Goal: Task Accomplishment & Management: Manage account settings

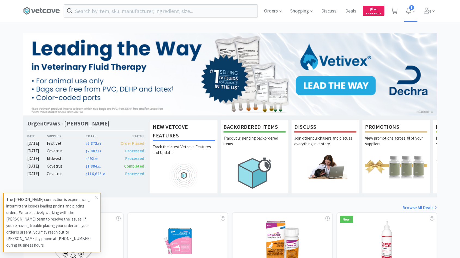
click at [410, 8] on span "1" at bounding box center [411, 7] width 5 height 5
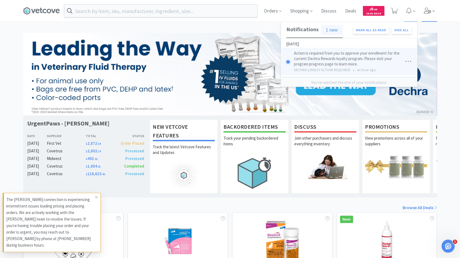
click at [429, 10] on icon at bounding box center [427, 11] width 7 height 6
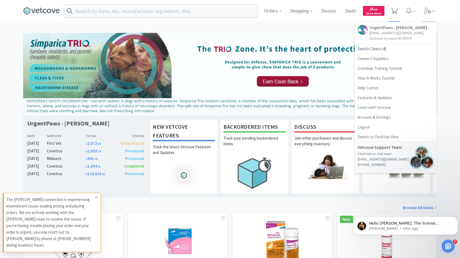
click at [392, 11] on icon at bounding box center [394, 11] width 7 height 6
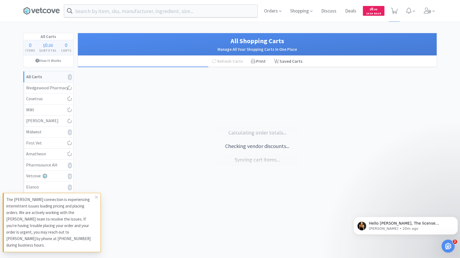
select select "4"
select select "2"
select select "1"
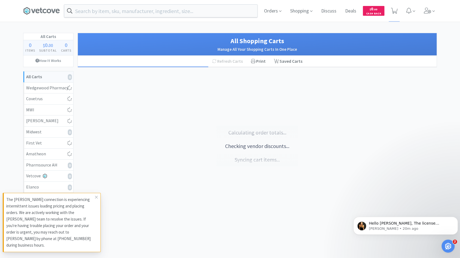
select select "4"
select select "1"
select select "4"
select select "2"
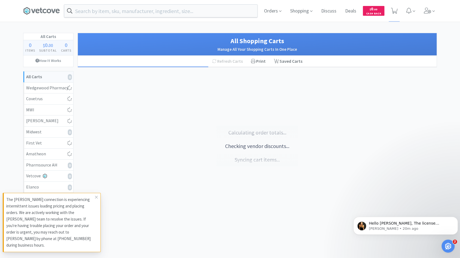
select select "1"
select select "3"
select select "2"
select select "4"
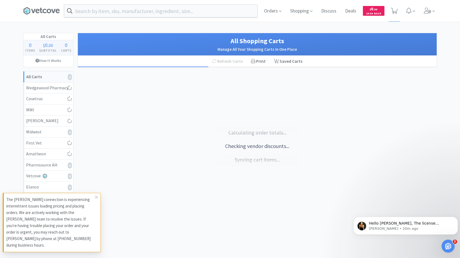
select select "4"
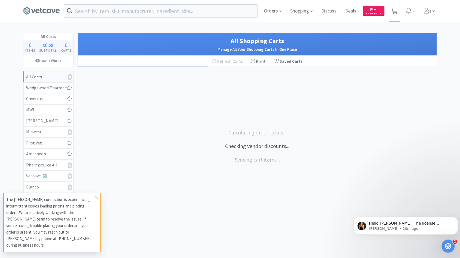
select select "4"
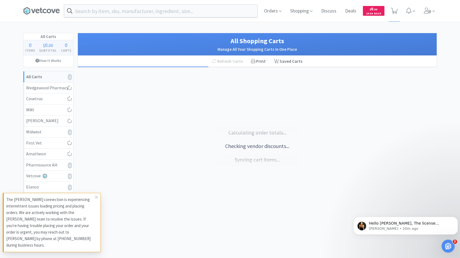
select select "2"
select select "4"
select select "1"
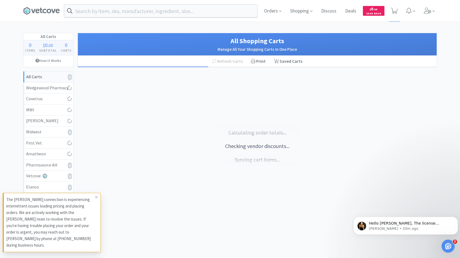
select select "4"
select select "2"
select select "1"
select select "2"
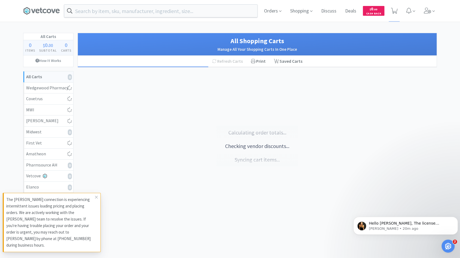
select select "1"
select select "8"
select select "2"
select select "1"
select select "2"
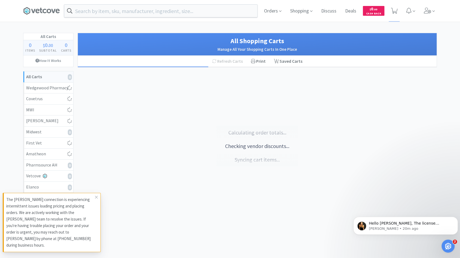
select select "1"
select select "2"
select select "4"
select select "2"
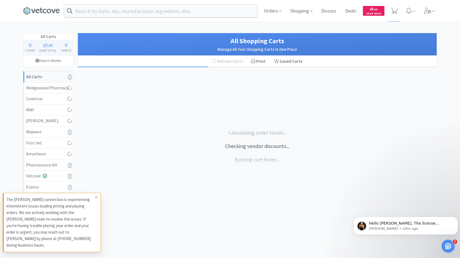
select select "1"
select select "2"
select select "1"
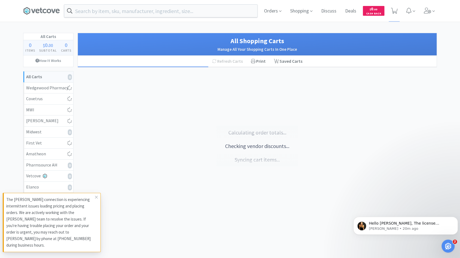
select select "1"
select select "4"
select select "2"
select select "1"
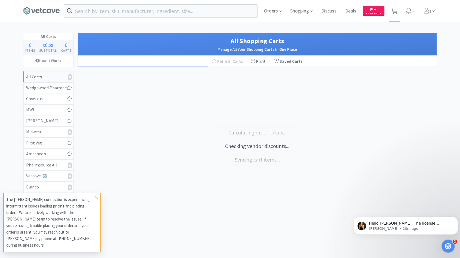
select select "1"
select select "2"
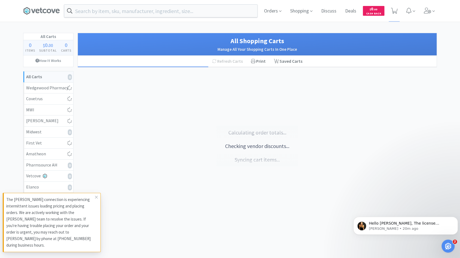
select select "1"
select select "2"
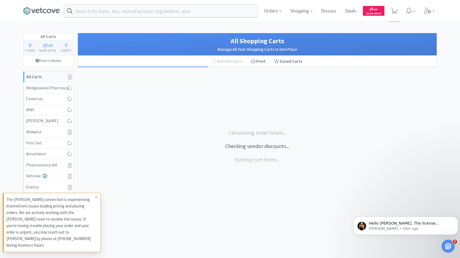
select select "2"
select select "1"
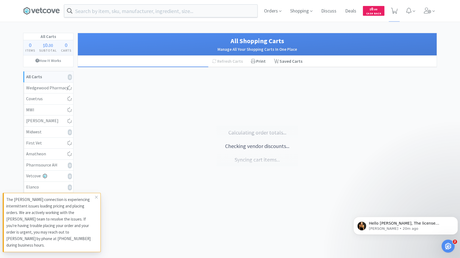
select select "100"
select select "6"
select select "1"
select select "2"
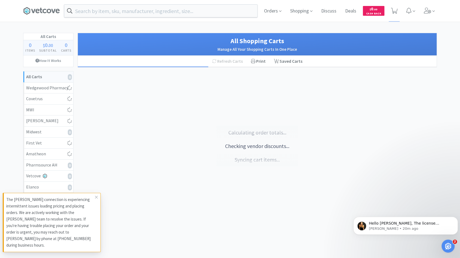
select select "6"
select select "4"
select select "1"
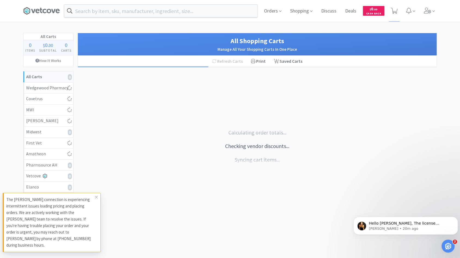
select select "2"
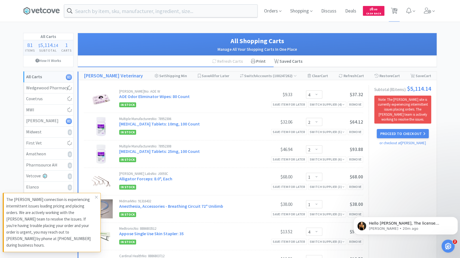
select select "1"
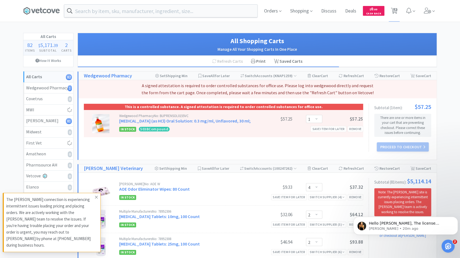
click at [95, 200] on icon at bounding box center [96, 197] width 3 height 4
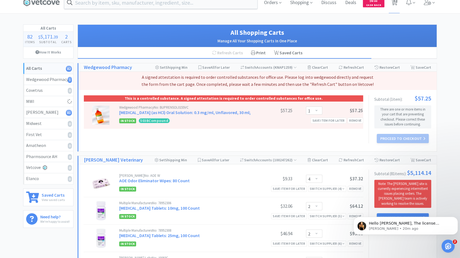
scroll to position [8, 0]
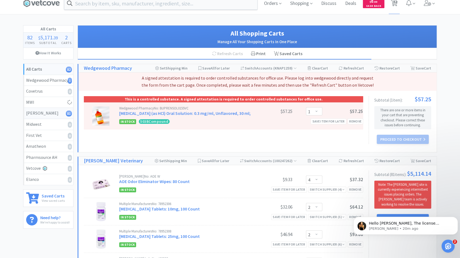
click at [34, 112] on div "[PERSON_NAME] 81" at bounding box center [48, 113] width 44 height 7
select select "4"
select select "2"
select select "1"
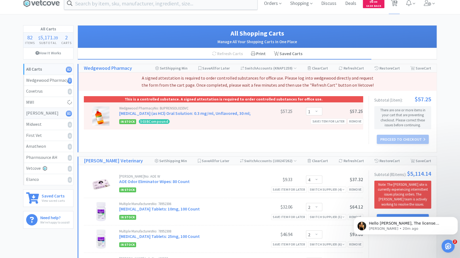
select select "1"
select select "4"
select select "1"
select select "4"
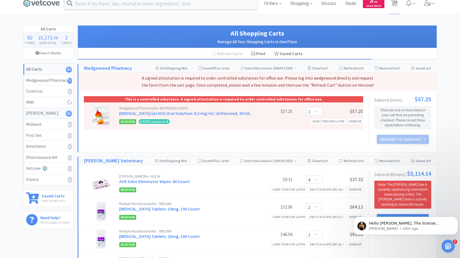
select select "2"
select select "1"
select select "3"
select select "2"
select select "4"
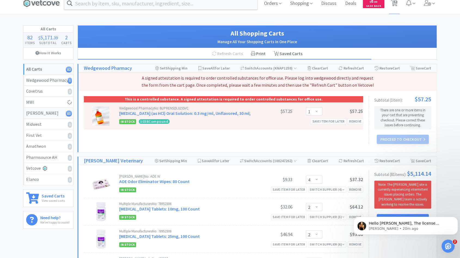
select select "4"
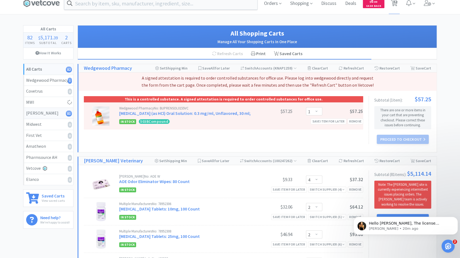
select select "4"
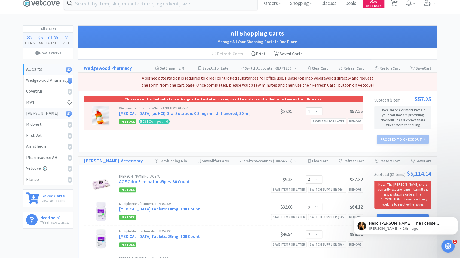
select select "4"
select select "2"
select select "4"
select select "1"
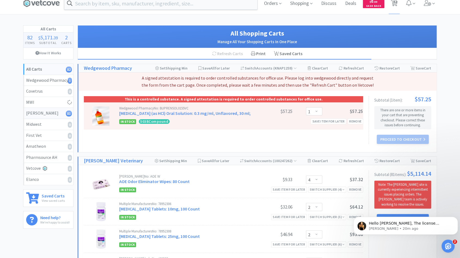
select select "1"
select select "4"
select select "2"
select select "1"
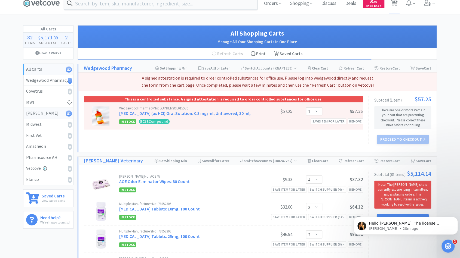
select select "2"
select select "1"
select select "8"
select select "2"
select select "1"
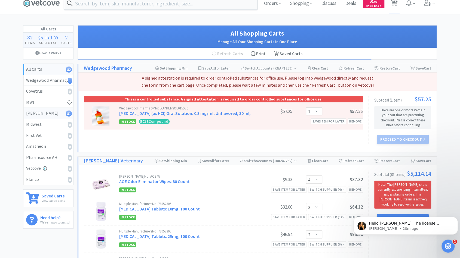
select select "2"
select select "1"
select select "2"
select select "4"
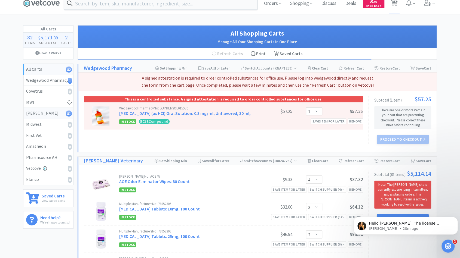
select select "2"
select select "1"
select select "2"
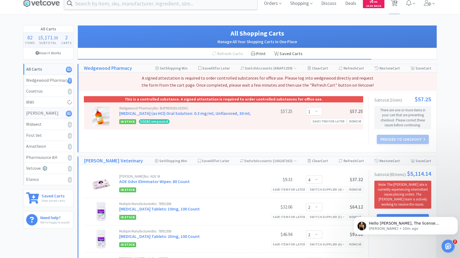
select select "1"
select select "4"
select select "2"
select select "1"
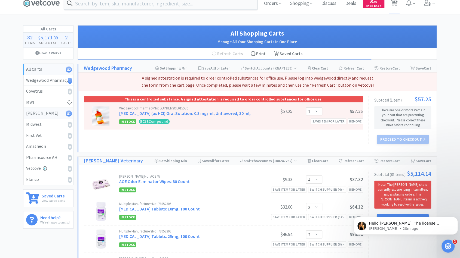
select select "1"
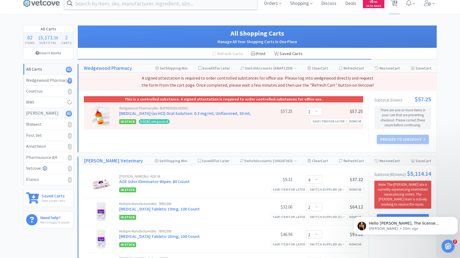
select select "2"
select select "1"
select select "2"
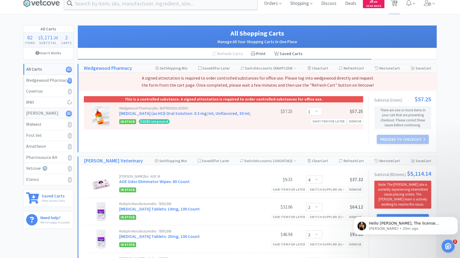
select select "2"
select select "1"
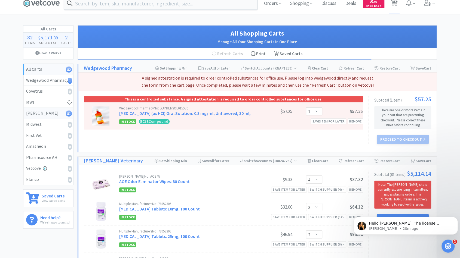
select select "1"
select select "100"
select select "6"
select select "1"
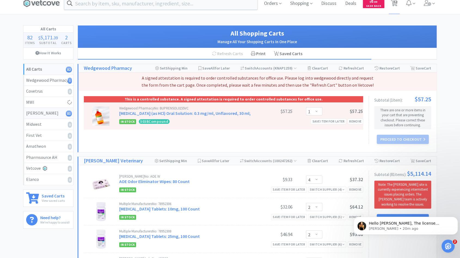
select select "2"
select select "6"
select select "4"
select select "1"
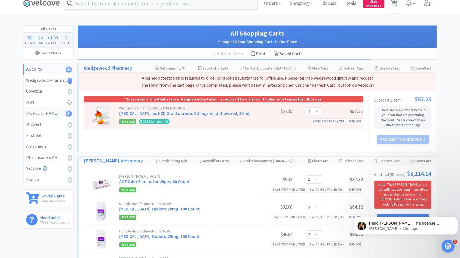
select select "1"
select select "2"
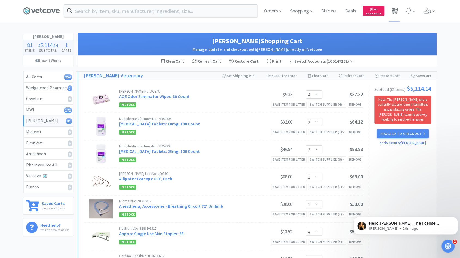
scroll to position [1, 0]
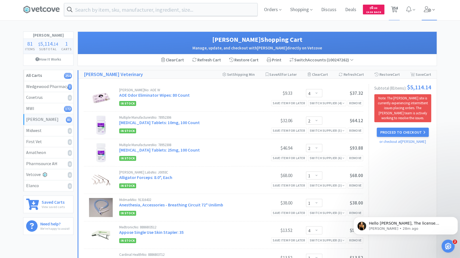
click at [423, 12] on span at bounding box center [429, 10] width 16 height 22
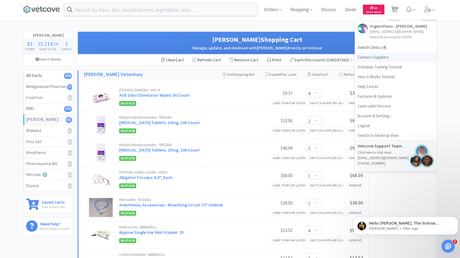
click at [380, 58] on link "Connect Suppliers" at bounding box center [396, 58] width 82 height 10
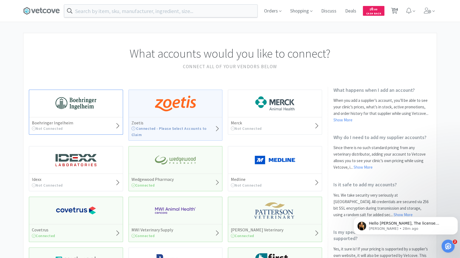
click at [68, 115] on div "Boehringer Ingelheim Not Connected" at bounding box center [76, 112] width 94 height 45
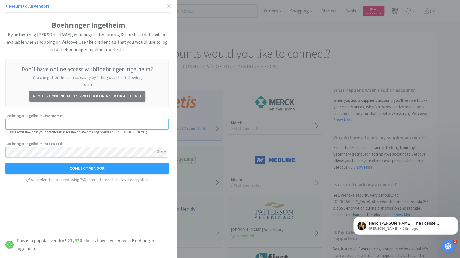
click at [67, 119] on input "text" at bounding box center [86, 124] width 163 height 11
type input "[EMAIL_ADDRESS][DOMAIN_NAME]"
click at [159, 151] on div "Show" at bounding box center [161, 151] width 9 height 9
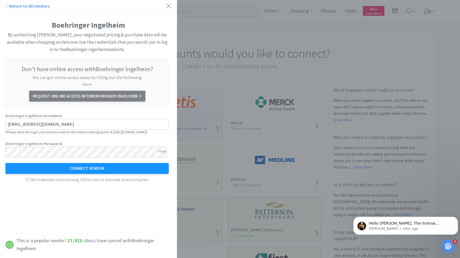
click at [145, 165] on button "Connect Vendor" at bounding box center [86, 168] width 163 height 11
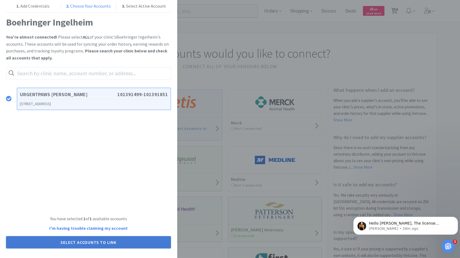
click at [122, 239] on button "Select Accounts to Link" at bounding box center [88, 242] width 165 height 13
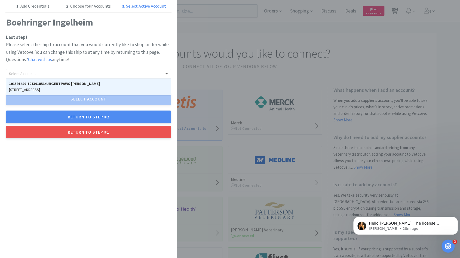
click at [98, 74] on div "Select Account..." at bounding box center [88, 73] width 164 height 9
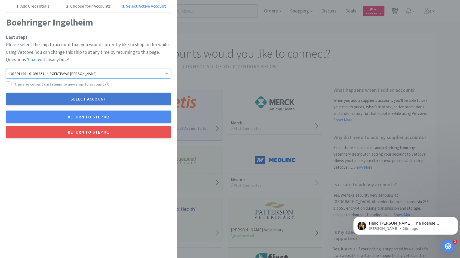
click at [91, 101] on button "Select Account" at bounding box center [88, 99] width 165 height 13
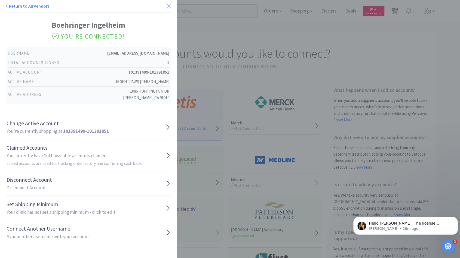
click at [166, 7] on icon at bounding box center [168, 6] width 5 height 5
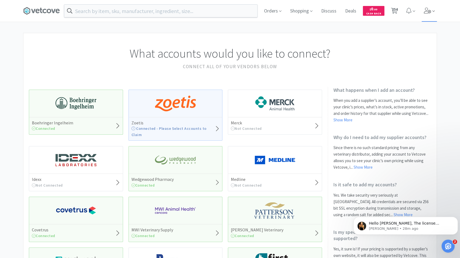
click at [427, 10] on icon at bounding box center [428, 11] width 8 height 6
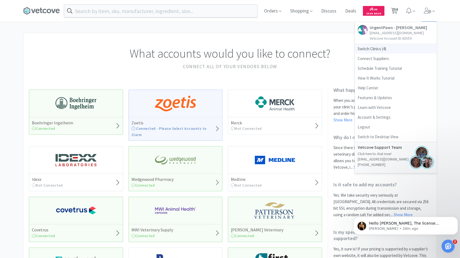
click at [384, 49] on span "Switch Clinics ( 4 )" at bounding box center [396, 49] width 82 height 10
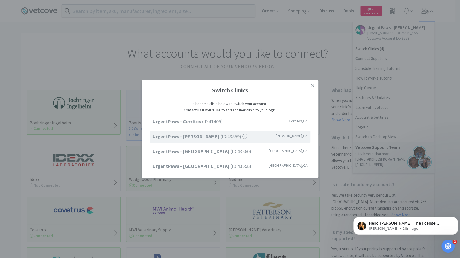
click at [395, 7] on div "Switch Clinics Choose a clinic below to switch your account. Contact us if you'…" at bounding box center [230, 129] width 460 height 258
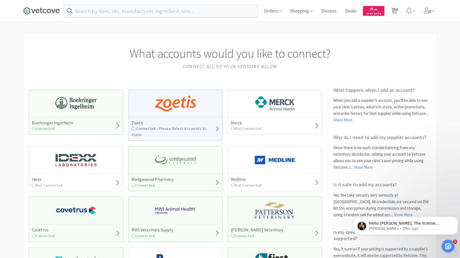
click at [395, 7] on span "254" at bounding box center [395, 9] width 6 height 22
select select "1"
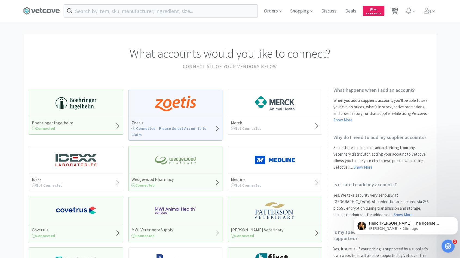
select select "1"
select select "4"
select select "2"
select select "1"
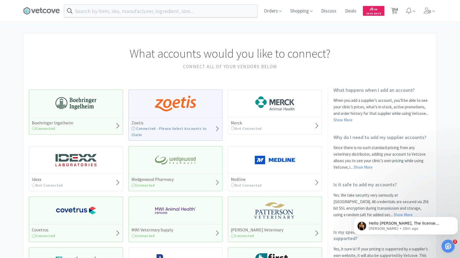
select select "1"
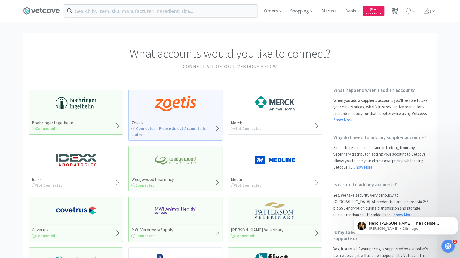
select select "1"
select select "2"
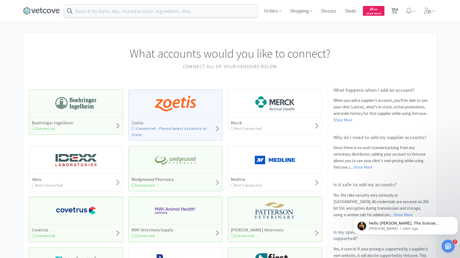
select select "2"
select select "1"
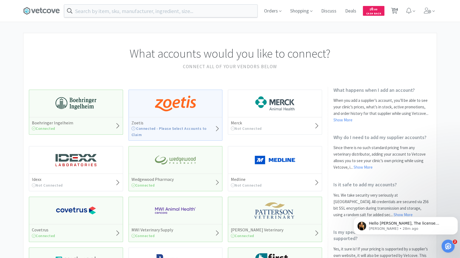
select select "3"
select select "1"
select select "2"
select select "1"
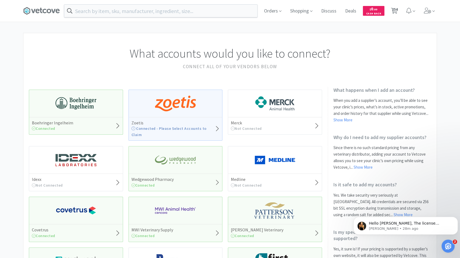
select select "2"
select select "4"
select select "12"
select select "2"
select select "8"
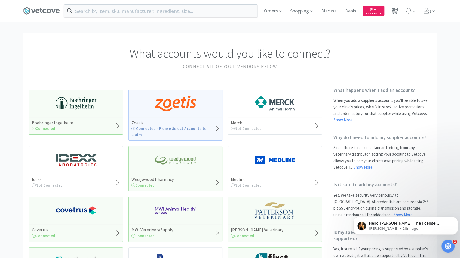
select select "1"
